Goal: Communication & Community: Connect with others

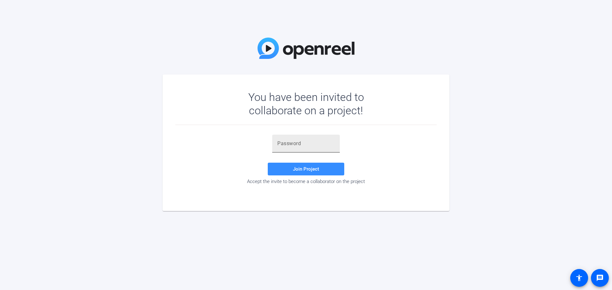
click at [314, 142] on input "text" at bounding box center [305, 144] width 57 height 8
paste input "qZ9HIs"
type input "qZ9HIs"
click at [299, 169] on span "Join Project" at bounding box center [306, 169] width 26 height 6
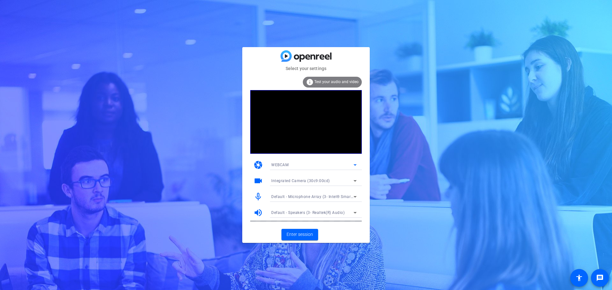
click at [356, 165] on icon at bounding box center [355, 166] width 3 height 2
click at [364, 164] on div at bounding box center [306, 145] width 612 height 290
click at [355, 181] on icon at bounding box center [355, 181] width 3 height 2
click at [311, 191] on span "Integrated Camera (30c9:00cd)" at bounding box center [299, 194] width 57 height 8
click at [296, 231] on span at bounding box center [300, 234] width 37 height 15
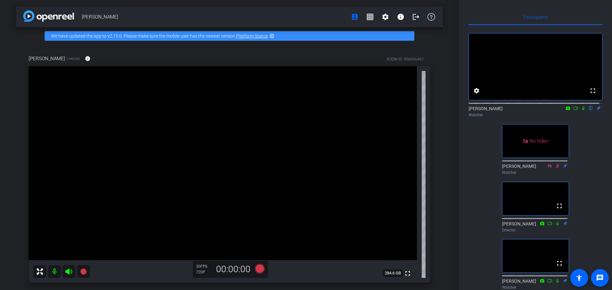
click at [573, 111] on icon at bounding box center [575, 108] width 5 height 4
click at [590, 111] on icon at bounding box center [591, 108] width 3 height 4
click at [598, 274] on span at bounding box center [599, 278] width 15 height 15
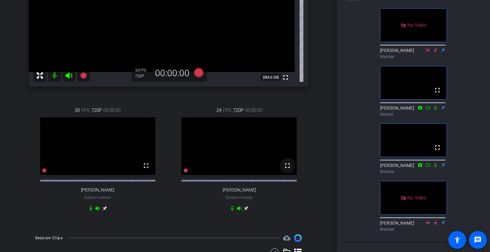
scroll to position [128, 0]
click at [425, 48] on icon at bounding box center [427, 50] width 5 height 4
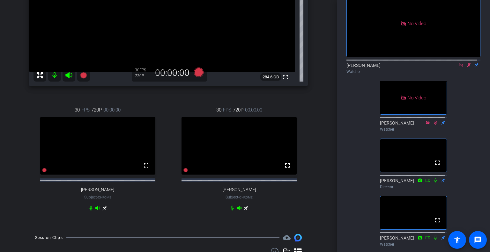
scroll to position [0, 0]
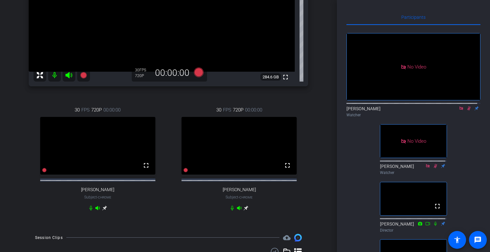
click at [458, 111] on icon at bounding box center [460, 108] width 5 height 4
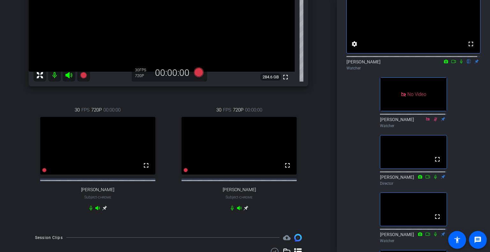
scroll to position [32, 0]
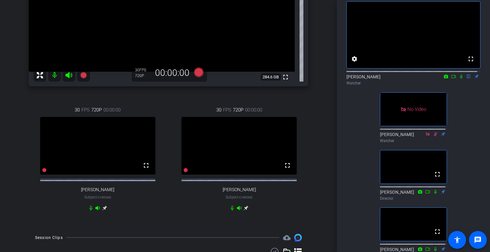
click at [451, 79] on icon at bounding box center [453, 76] width 5 height 4
click at [466, 79] on icon at bounding box center [468, 76] width 5 height 4
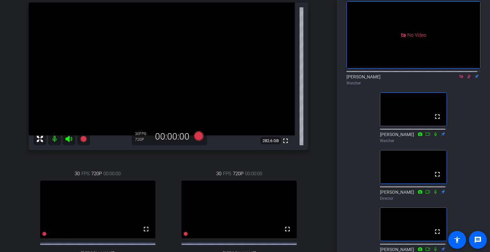
click at [458, 79] on icon at bounding box center [460, 76] width 5 height 4
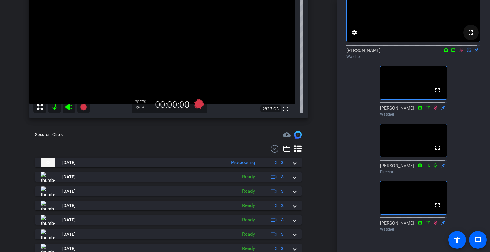
scroll to position [0, 0]
